Goal: Check status: Check status

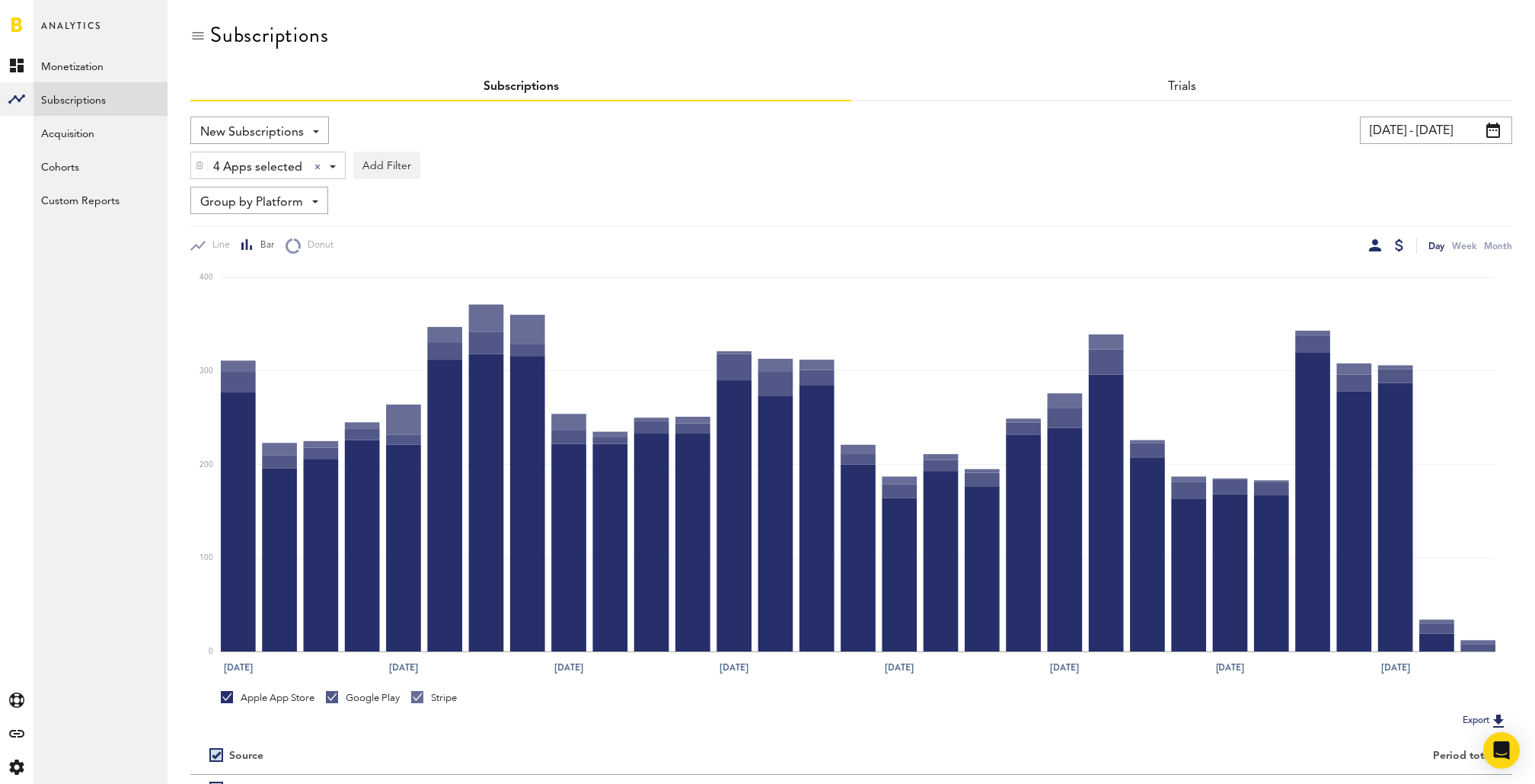
click at [1402, 243] on div at bounding box center [1399, 244] width 9 height 12
